Goal: Navigation & Orientation: Go to known website

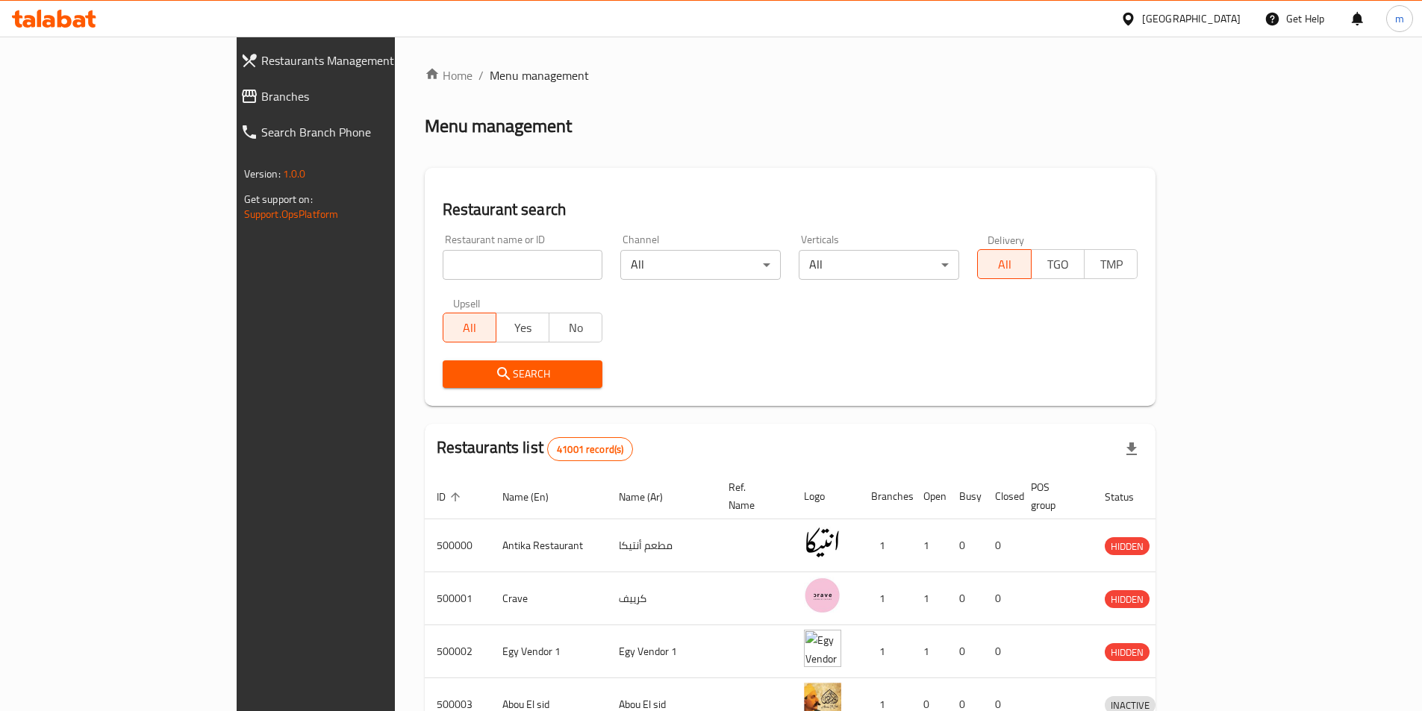
click at [699, 20] on div at bounding box center [1131, 18] width 22 height 16
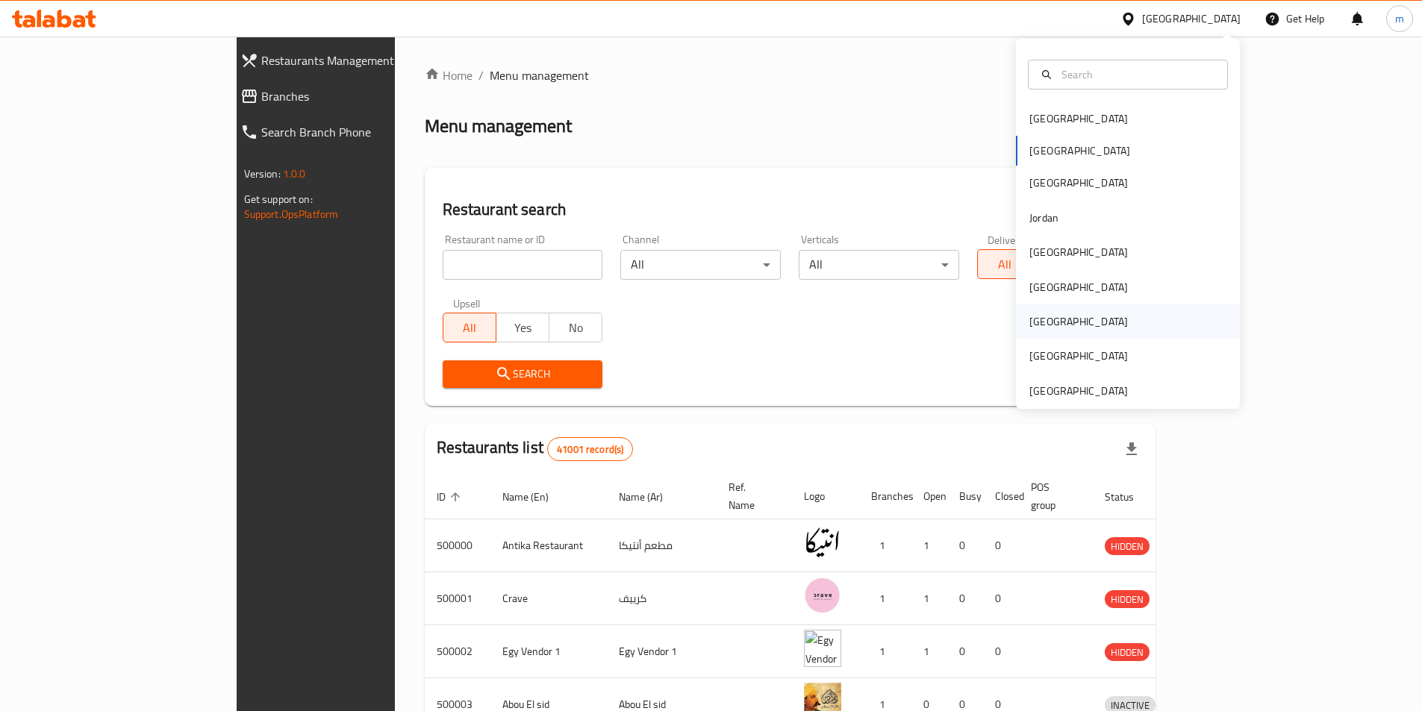
click at [699, 321] on div "[GEOGRAPHIC_DATA]" at bounding box center [1078, 322] width 122 height 34
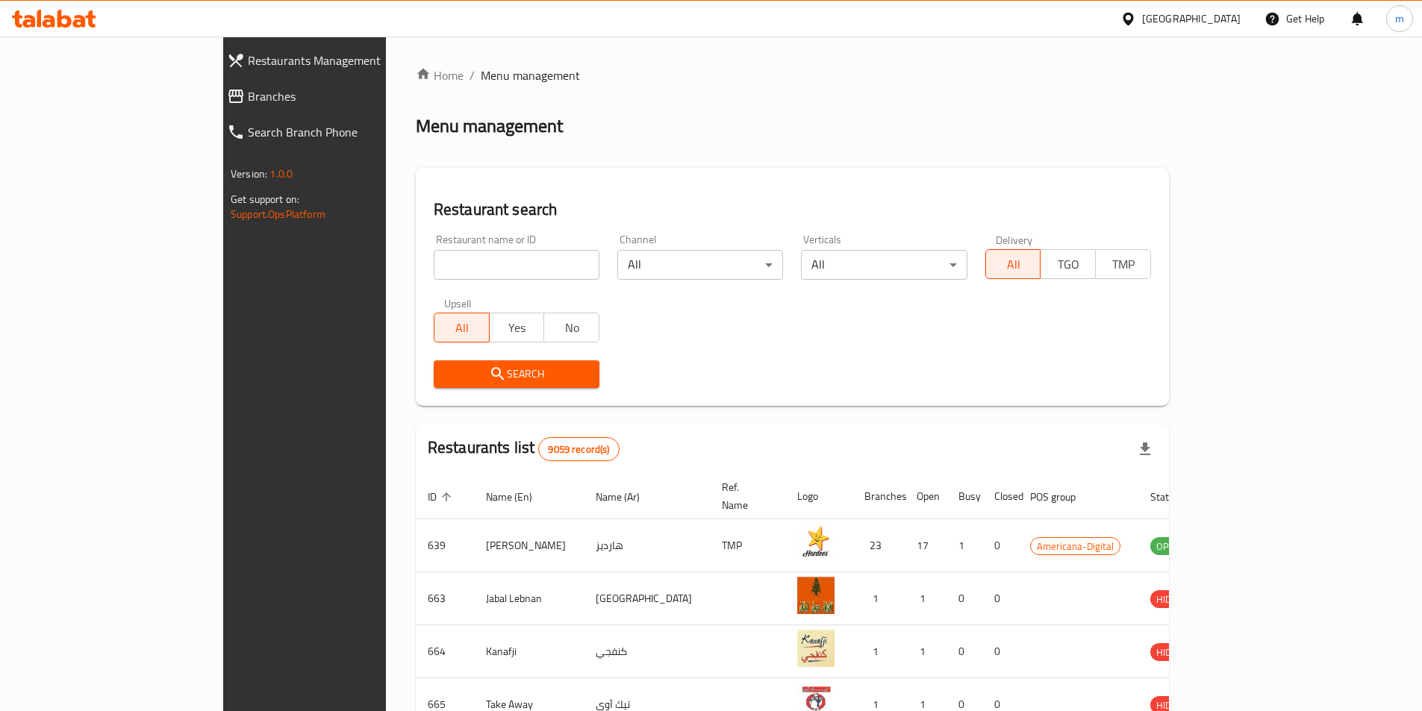
click at [57, 24] on icon at bounding box center [54, 19] width 84 height 18
